Goal: Task Accomplishment & Management: Manage account settings

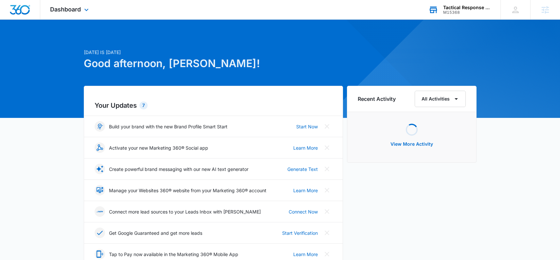
click at [454, 8] on div "Tactical Response Security Consulting Inc." at bounding box center [467, 7] width 48 height 5
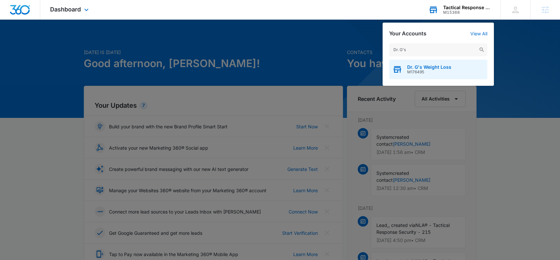
type input "Dr. G's"
click at [421, 65] on span "Dr. G's Weight Loss" at bounding box center [429, 66] width 44 height 5
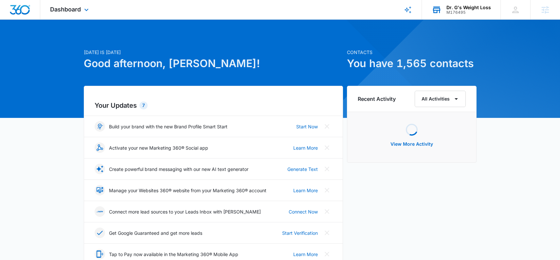
click at [71, 15] on div "Dashboard Apps Reputation Forms CRM Email Social Payments POS Content Ads Intel…" at bounding box center [70, 9] width 60 height 19
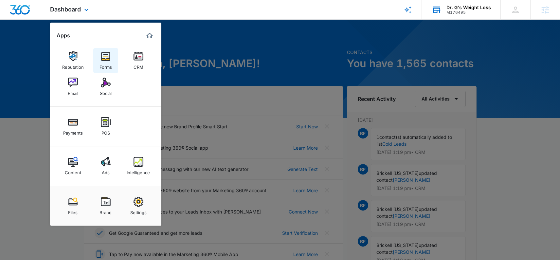
click at [107, 57] on img at bounding box center [106, 56] width 10 height 10
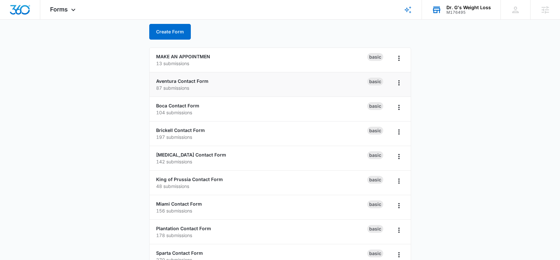
scroll to position [34, 0]
click at [192, 56] on link "MAKE AN APPOINTMEN" at bounding box center [183, 57] width 54 height 6
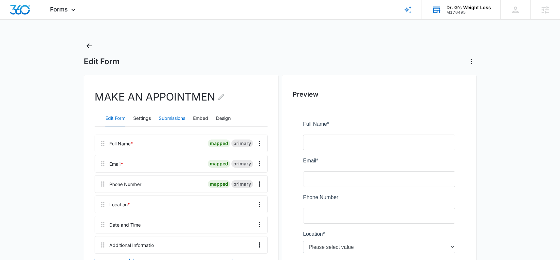
click at [167, 119] on button "Submissions" at bounding box center [172, 119] width 27 height 16
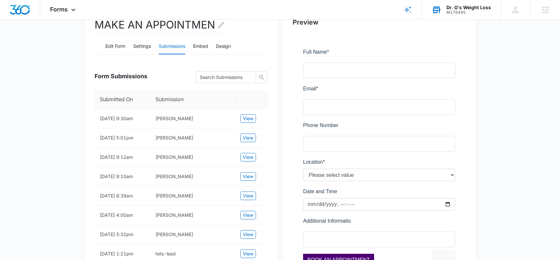
scroll to position [71, 0]
